Goal: Task Accomplishment & Management: Use online tool/utility

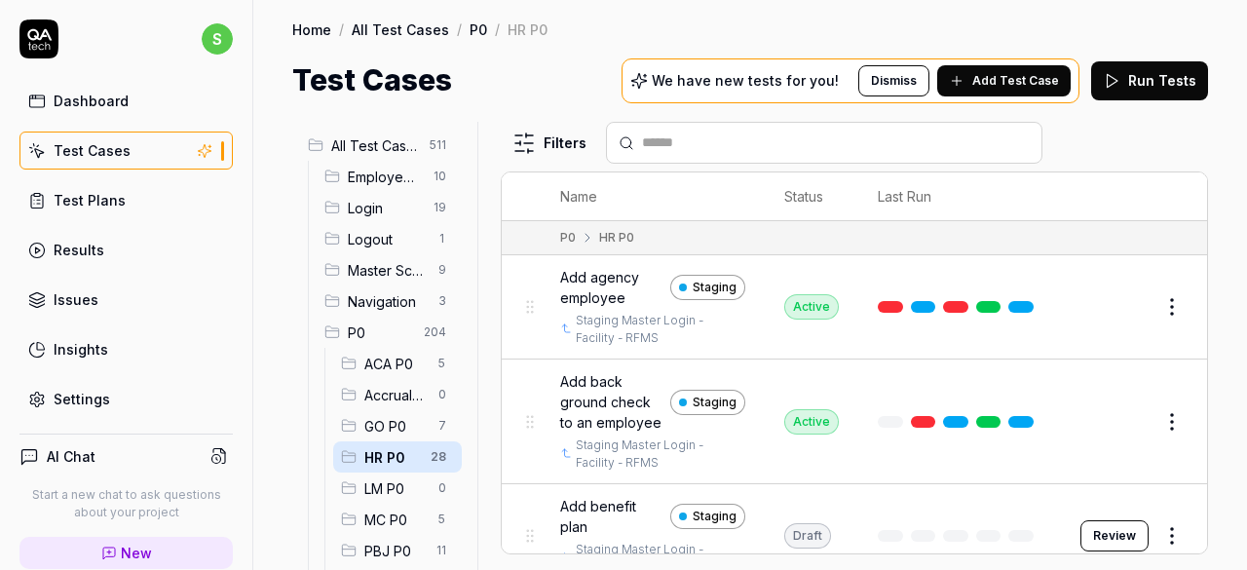
scroll to position [97, 0]
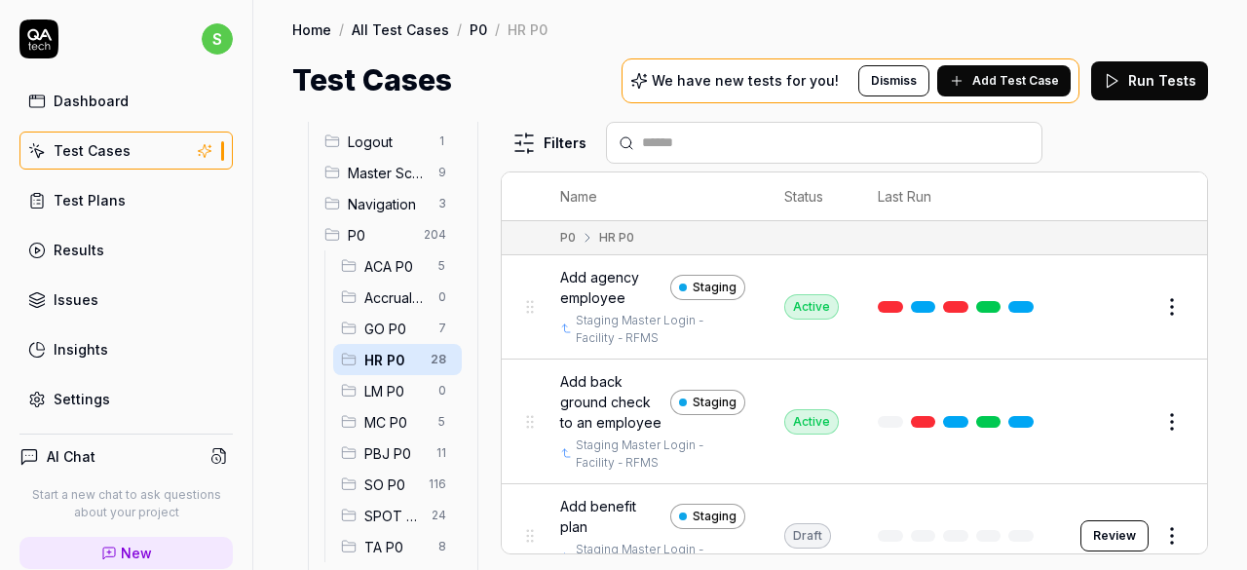
click at [607, 278] on span "Add agency employee" at bounding box center [611, 287] width 102 height 41
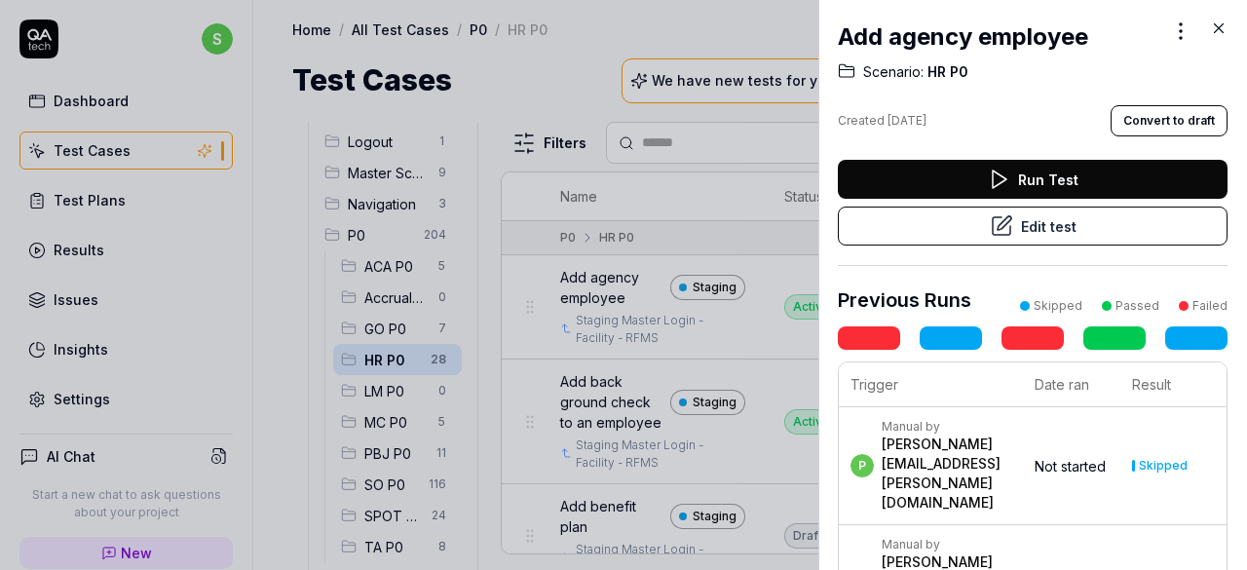
click at [1095, 179] on button "Run Test" at bounding box center [1033, 179] width 390 height 39
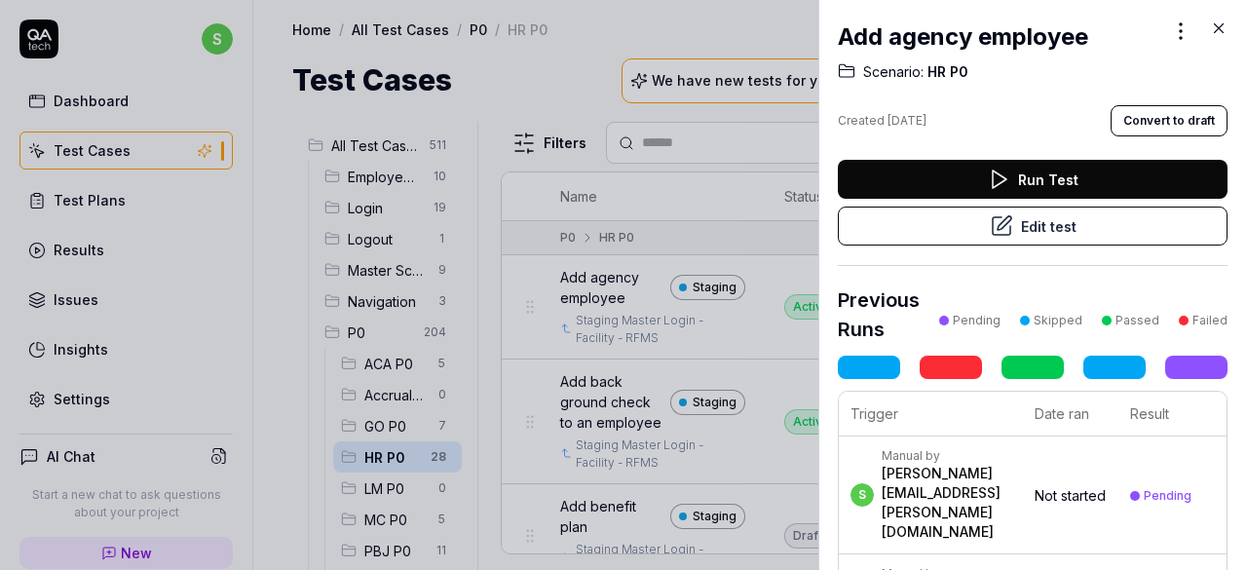
click at [1218, 27] on icon at bounding box center [1219, 28] width 9 height 9
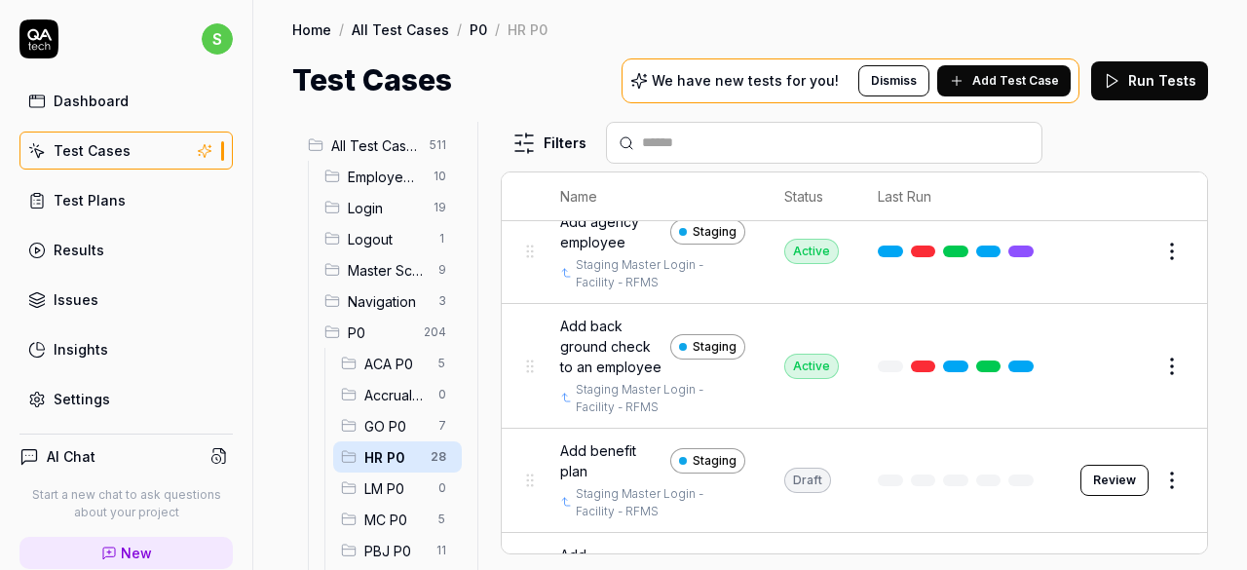
scroll to position [97, 0]
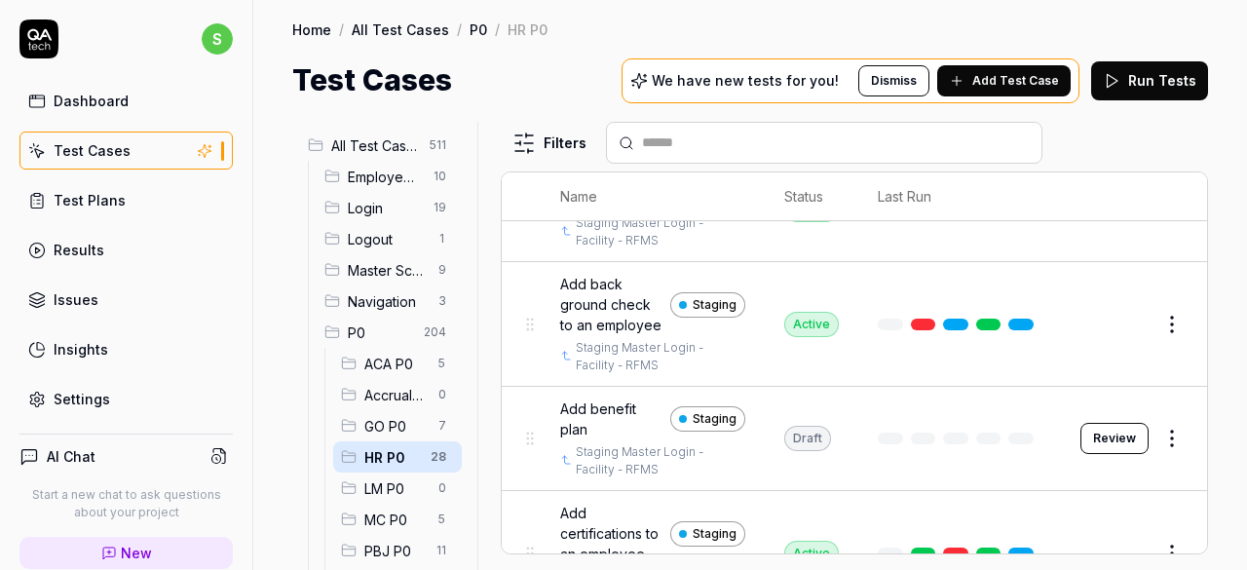
click at [1103, 452] on button "Review" at bounding box center [1115, 438] width 68 height 31
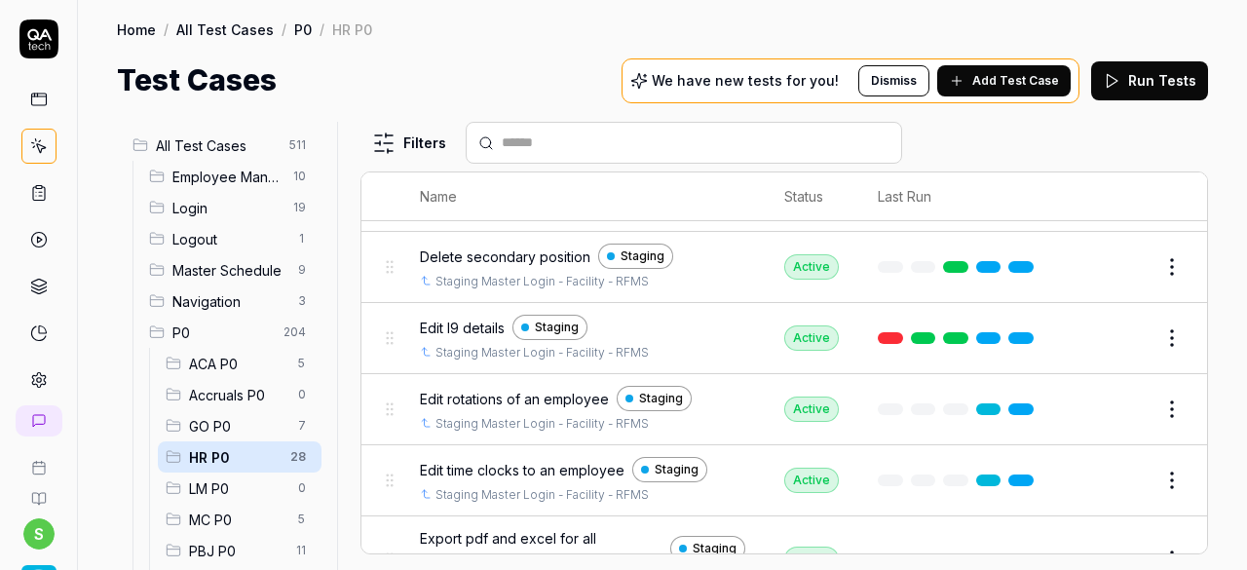
scroll to position [975, 0]
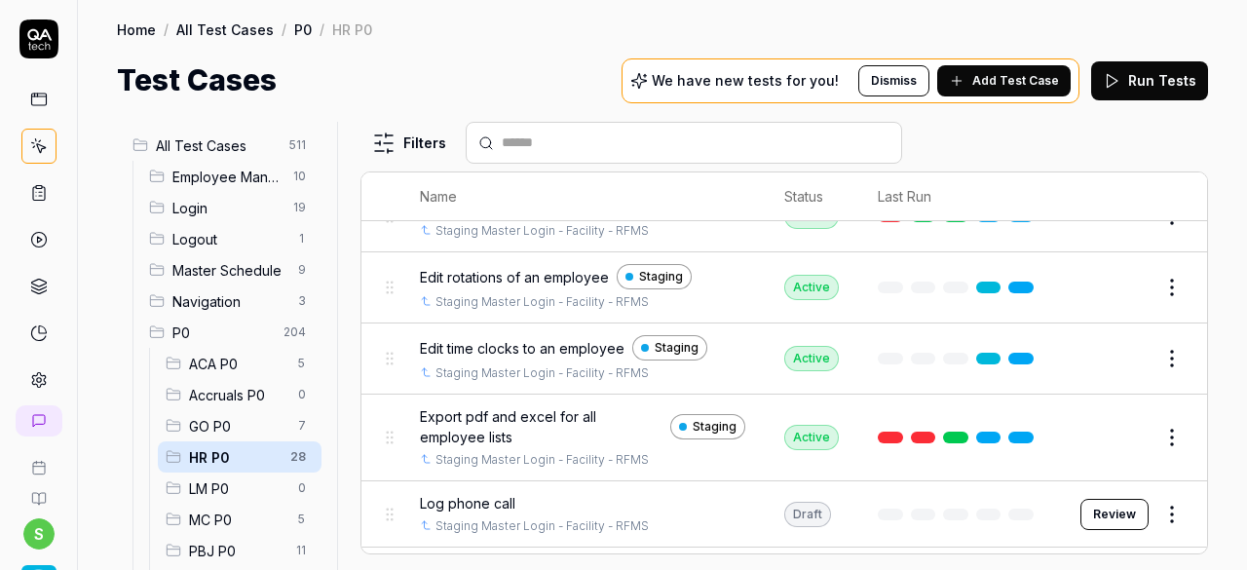
click at [1093, 507] on button "Review" at bounding box center [1115, 514] width 68 height 31
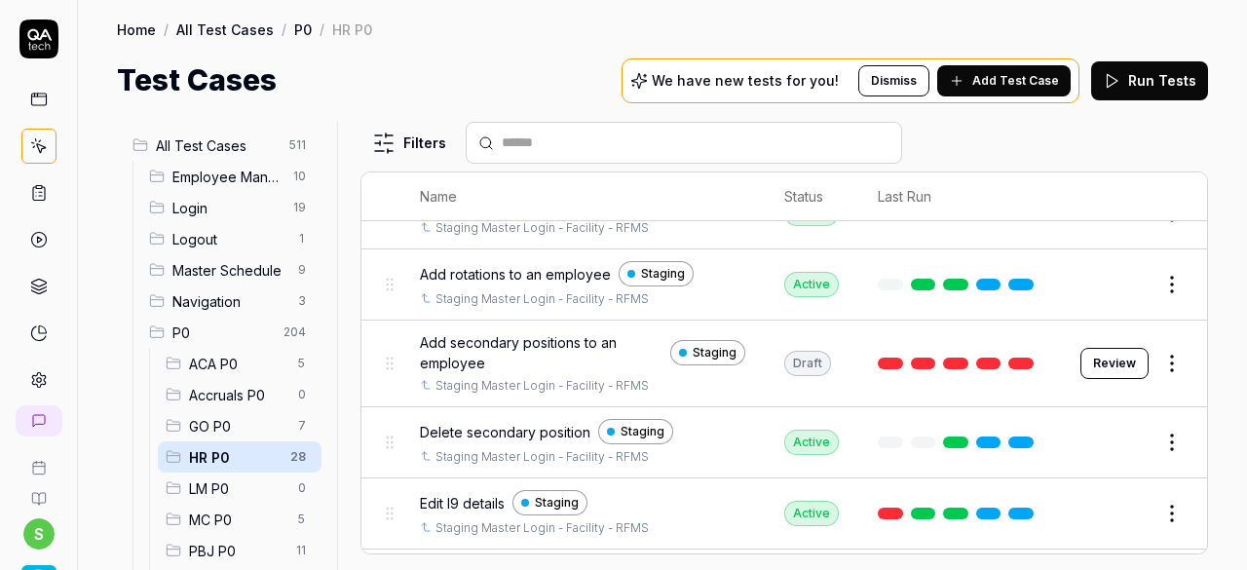
scroll to position [682, 0]
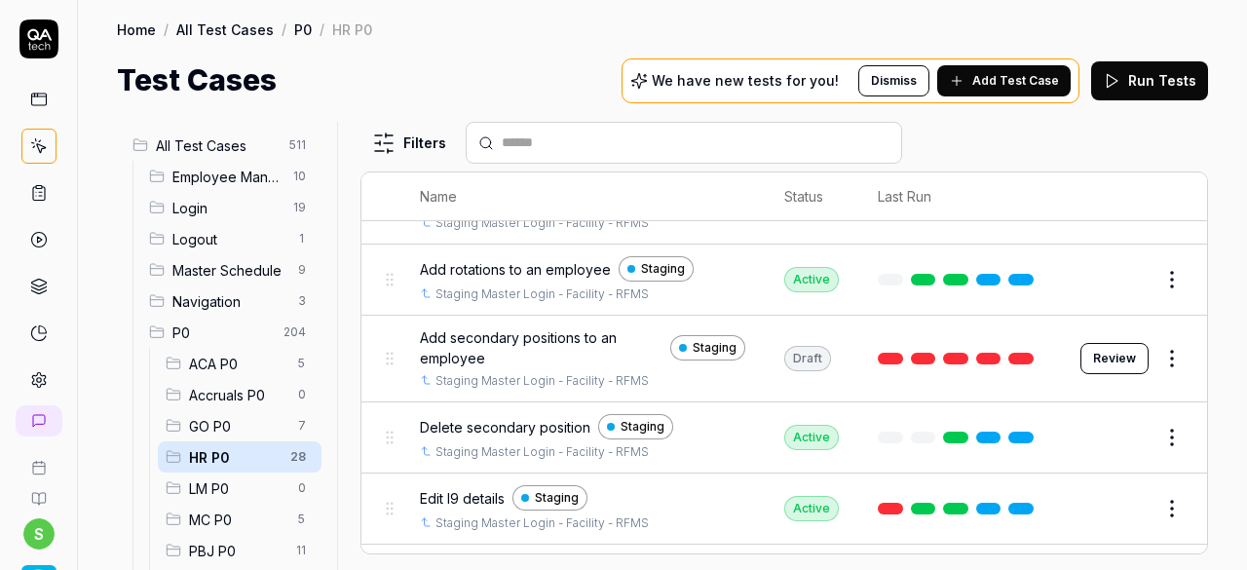
click at [1103, 349] on button "Review" at bounding box center [1115, 358] width 68 height 31
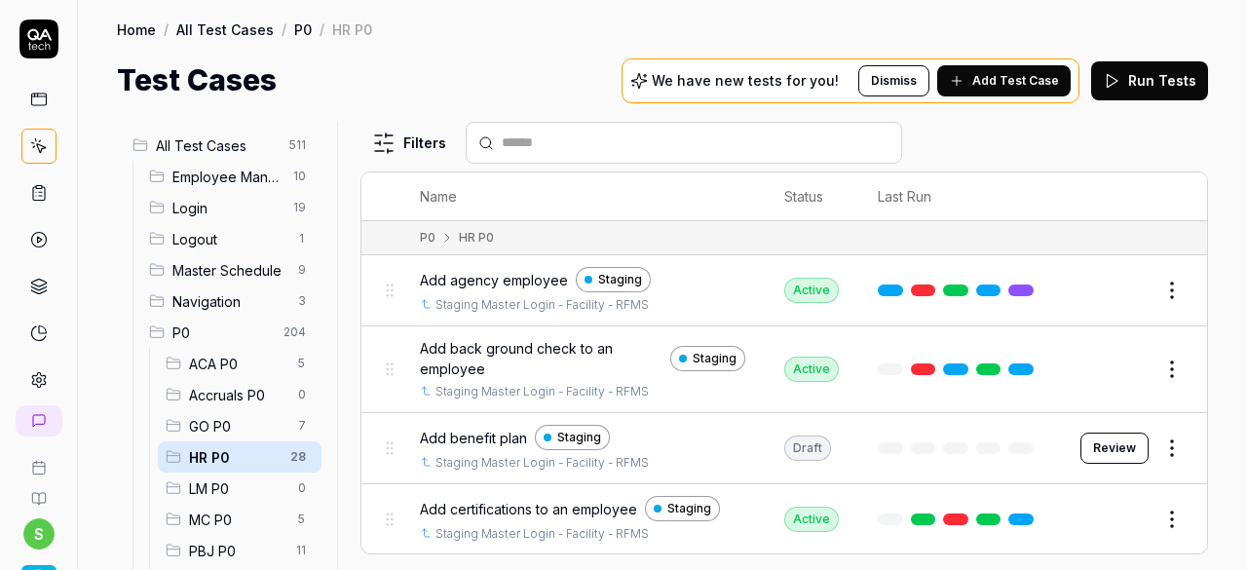
click at [519, 348] on span "Add back ground check to an employee" at bounding box center [541, 358] width 243 height 41
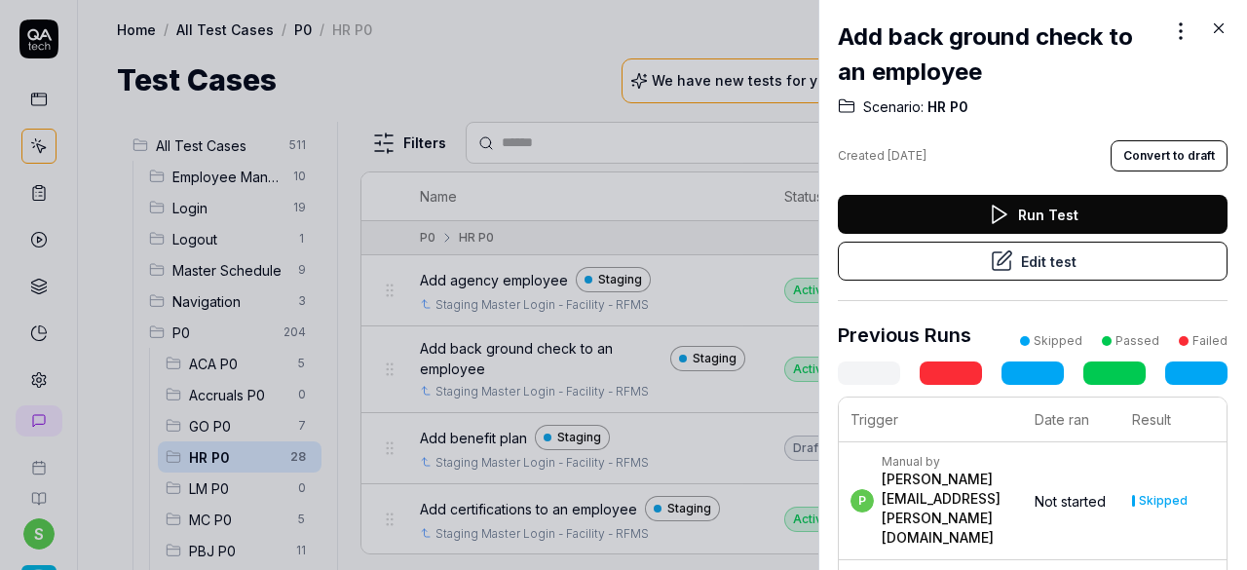
click at [1125, 211] on button "Run Test" at bounding box center [1033, 214] width 390 height 39
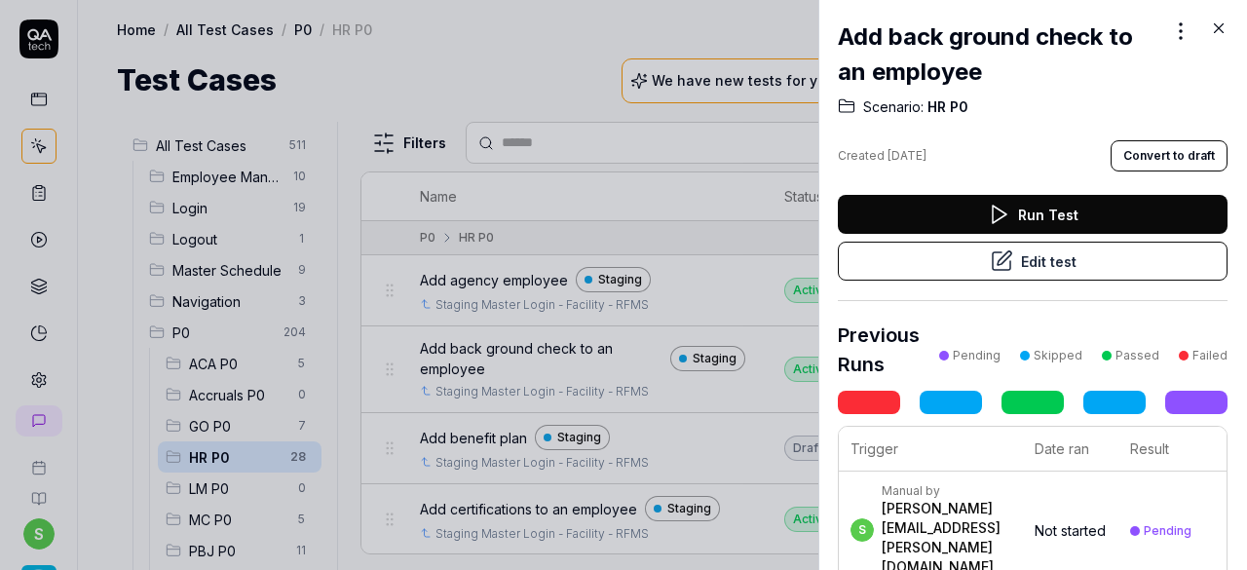
click at [1216, 30] on icon at bounding box center [1219, 28] width 9 height 9
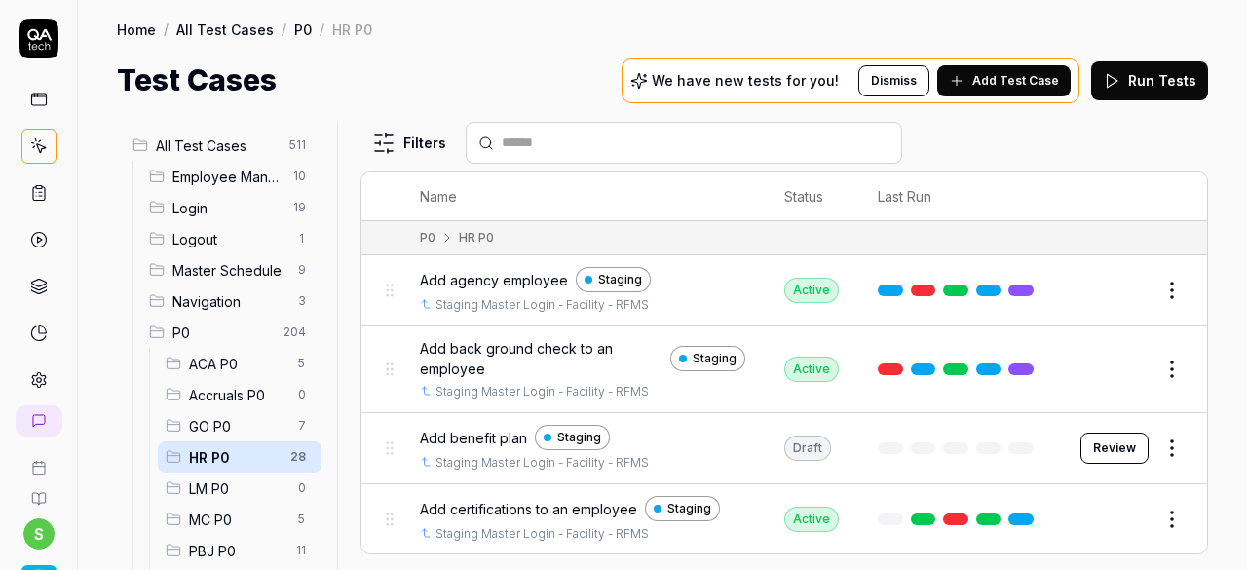
click at [1150, 81] on button "Run Tests" at bounding box center [1150, 80] width 117 height 39
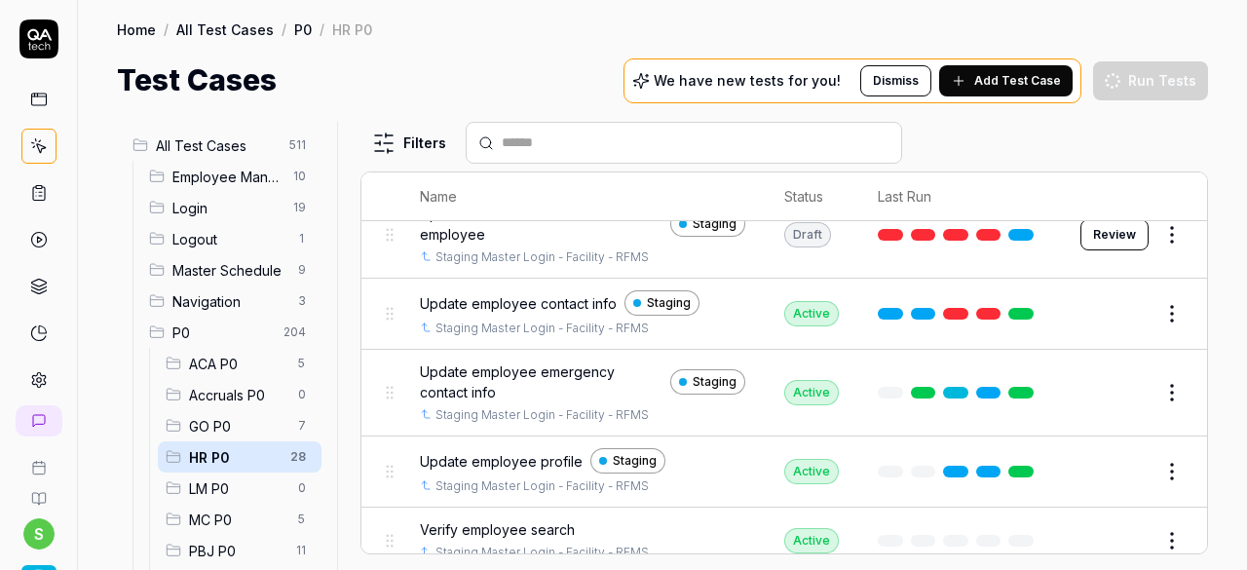
scroll to position [1740, 0]
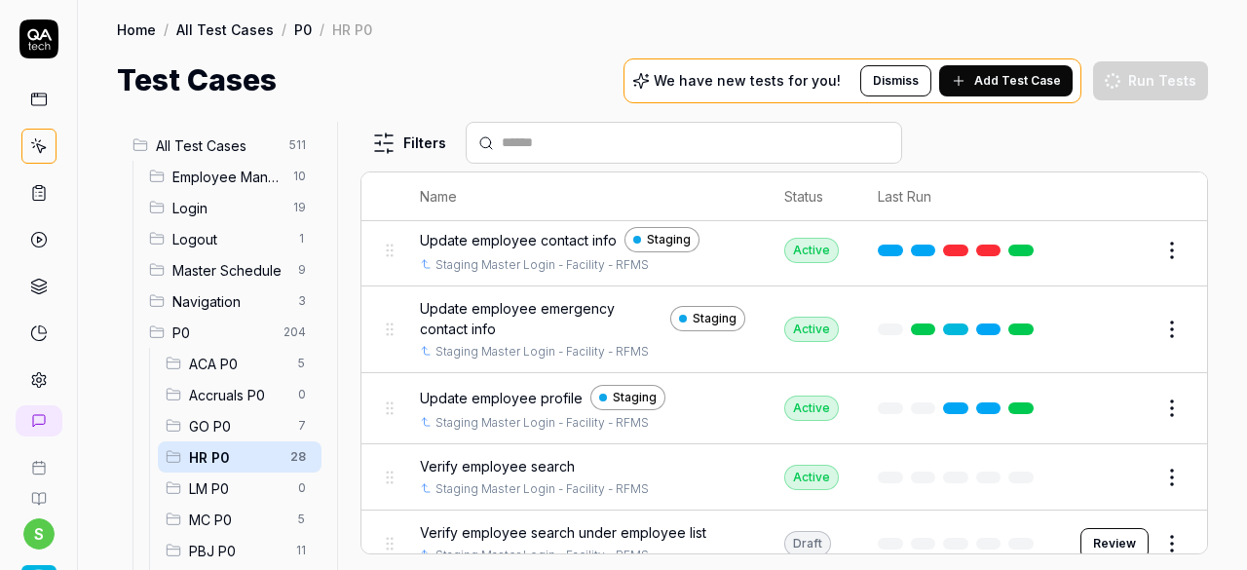
click at [1098, 529] on button "Review" at bounding box center [1115, 543] width 68 height 31
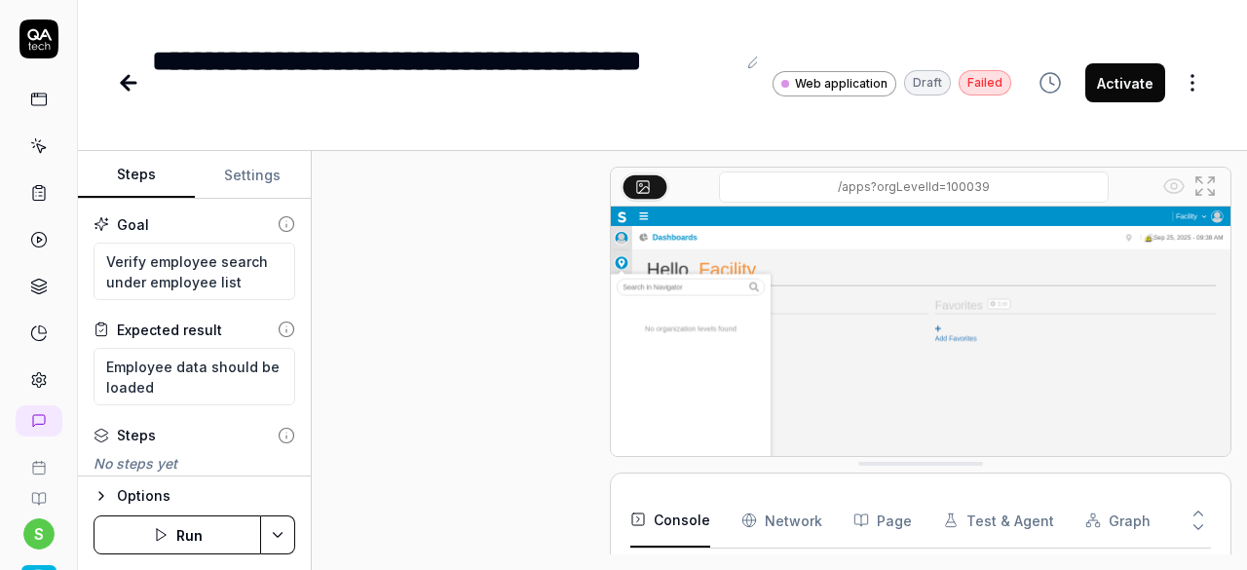
scroll to position [1359, 0]
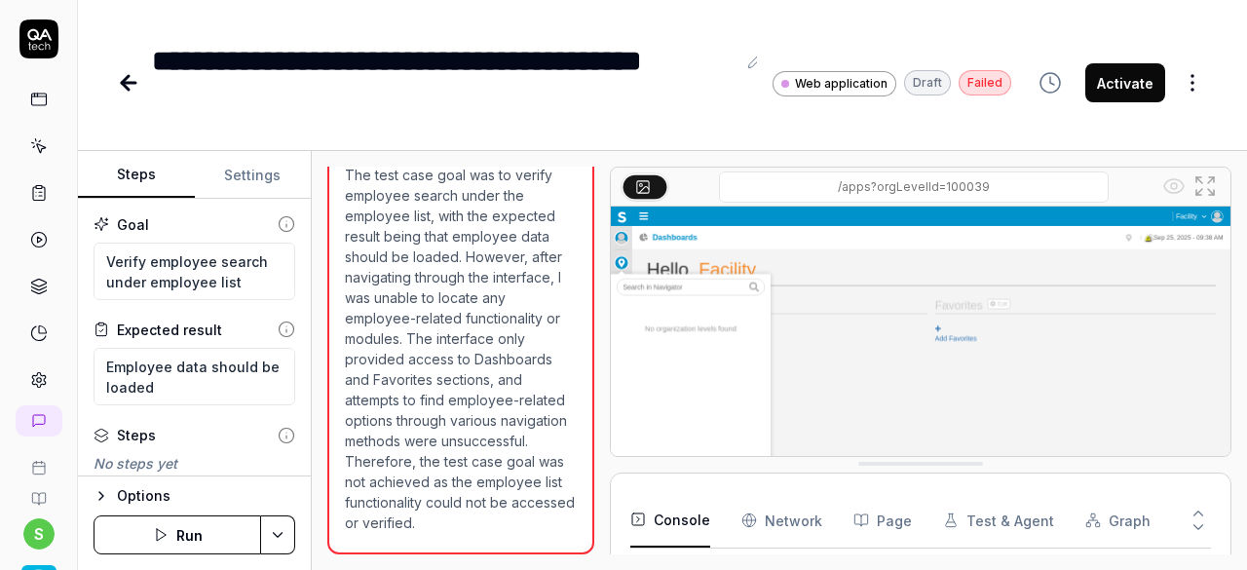
scroll to position [976, 0]
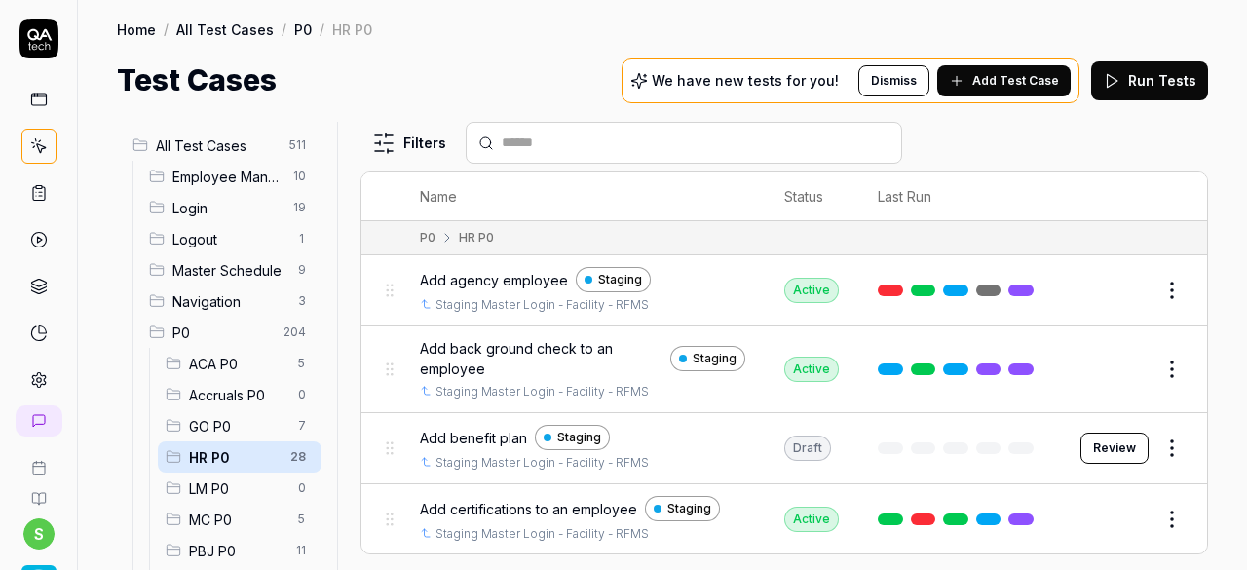
click at [1104, 445] on button "Review" at bounding box center [1115, 448] width 68 height 31
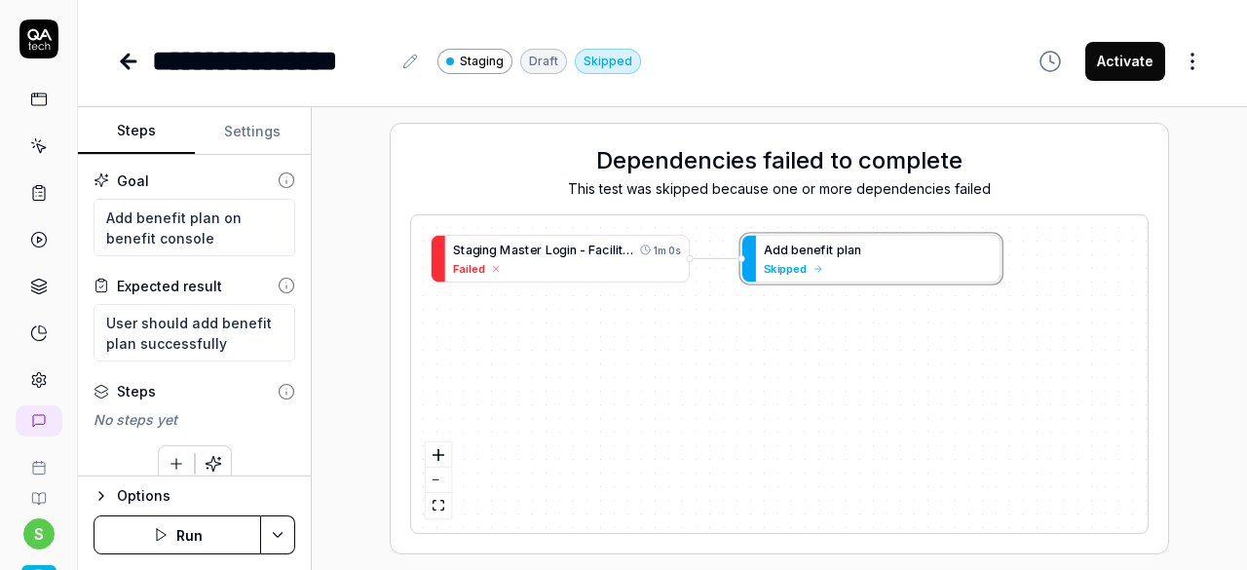
type textarea "*"
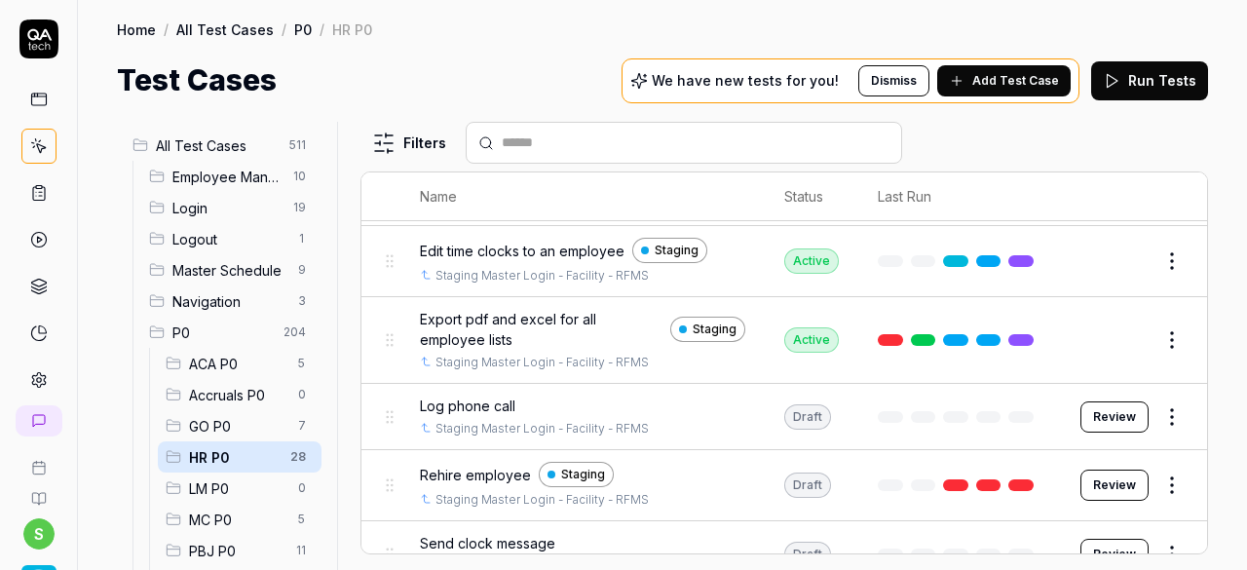
scroll to position [1559, 0]
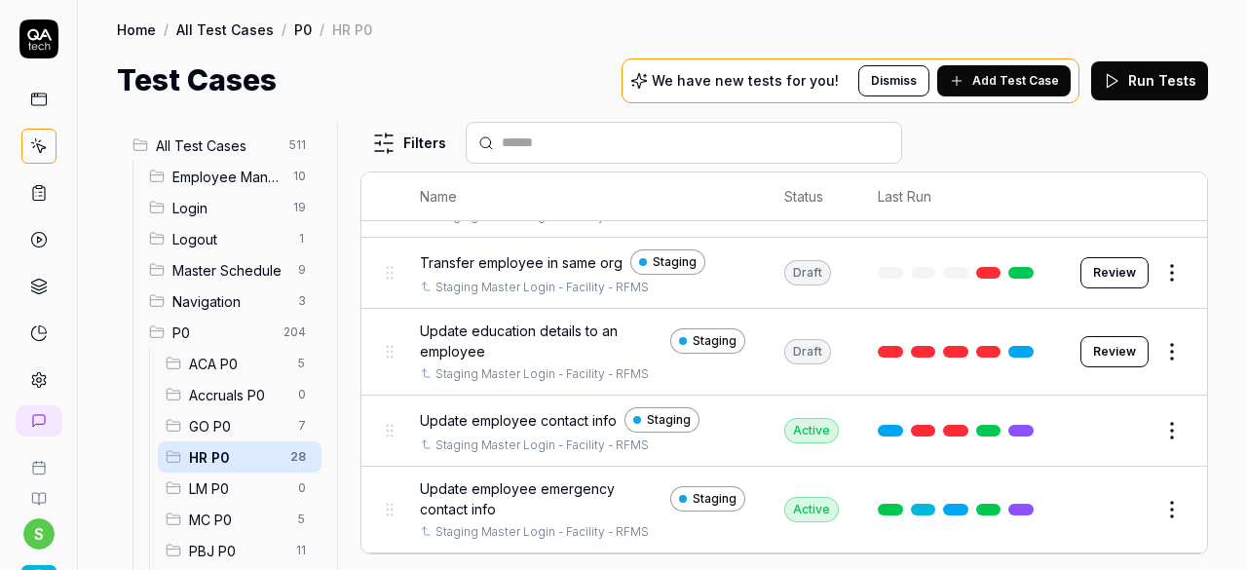
click at [212, 431] on span "GO P0" at bounding box center [237, 426] width 97 height 20
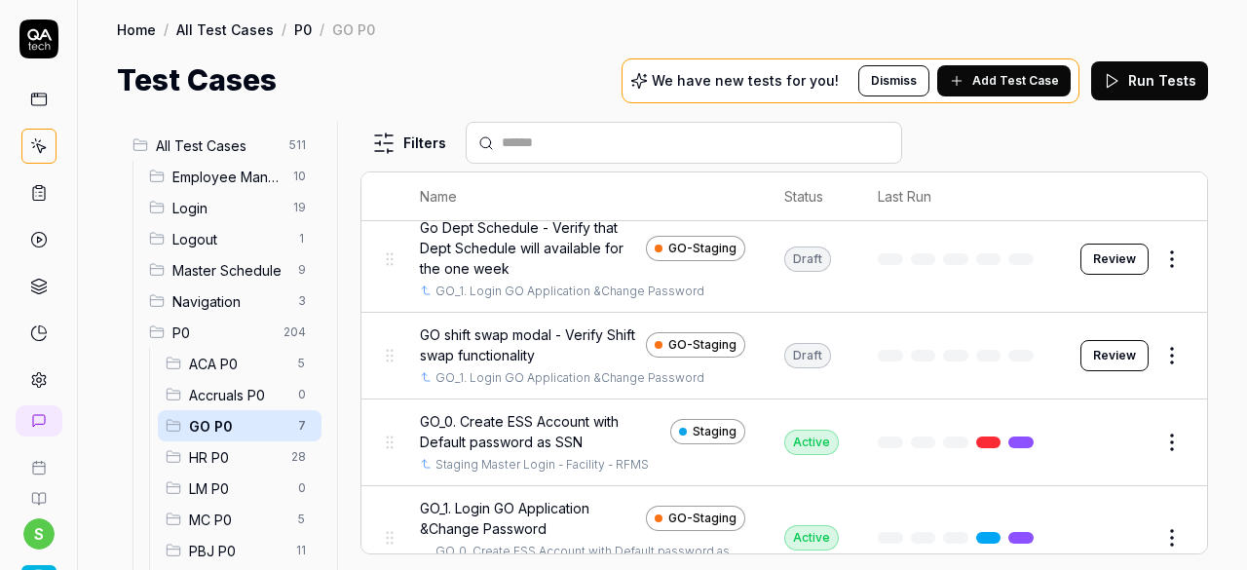
scroll to position [382, 0]
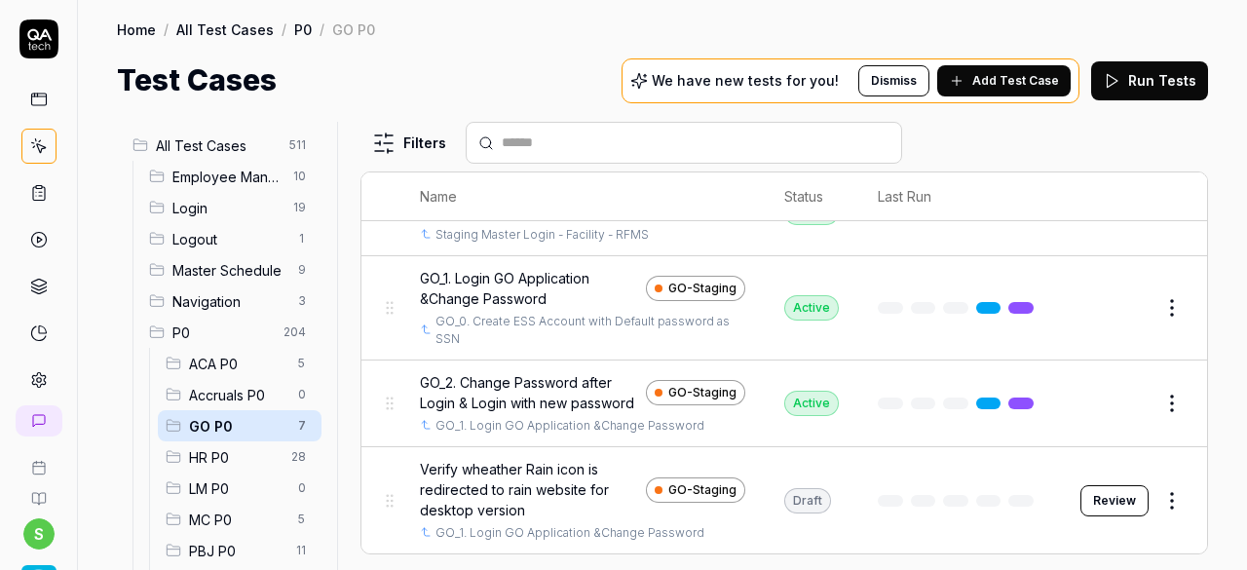
click at [229, 457] on span "HR P0" at bounding box center [234, 457] width 91 height 20
